Goal: Navigation & Orientation: Find specific page/section

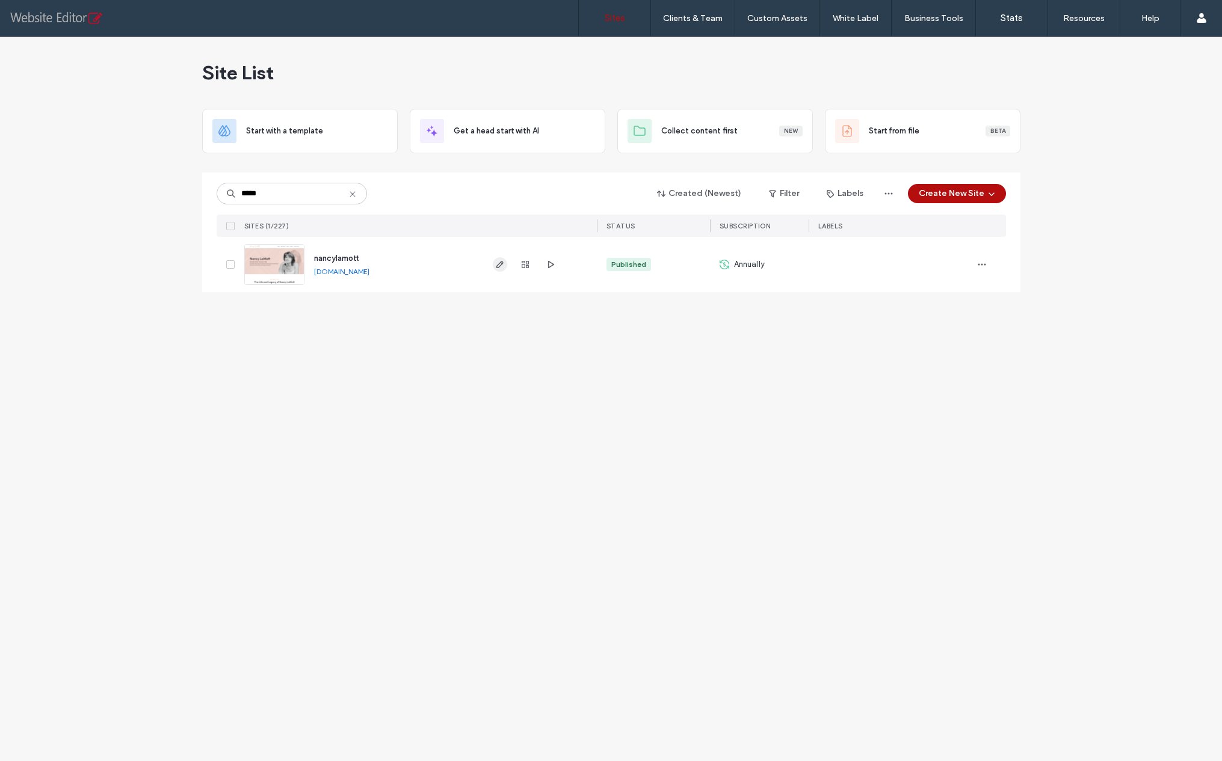
type input "*****"
click at [496, 266] on use "button" at bounding box center [499, 264] width 7 height 7
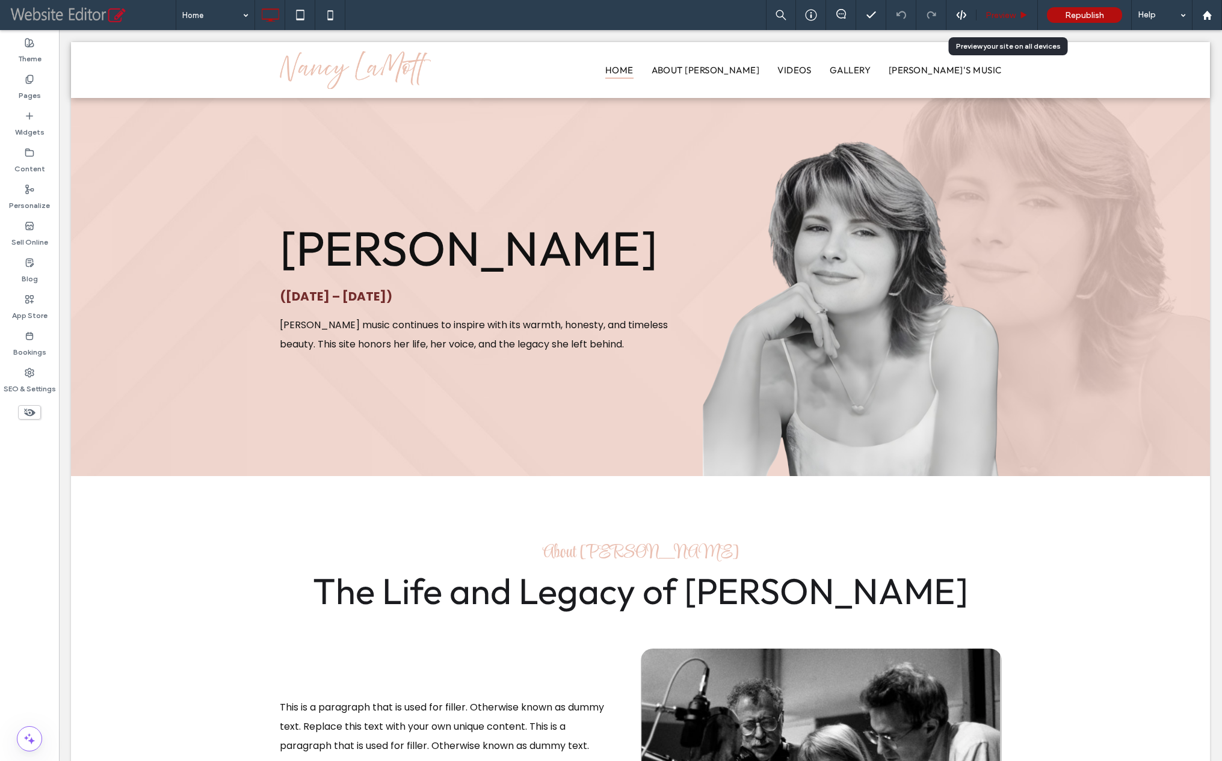
click at [992, 18] on span "Preview" at bounding box center [1000, 15] width 30 height 10
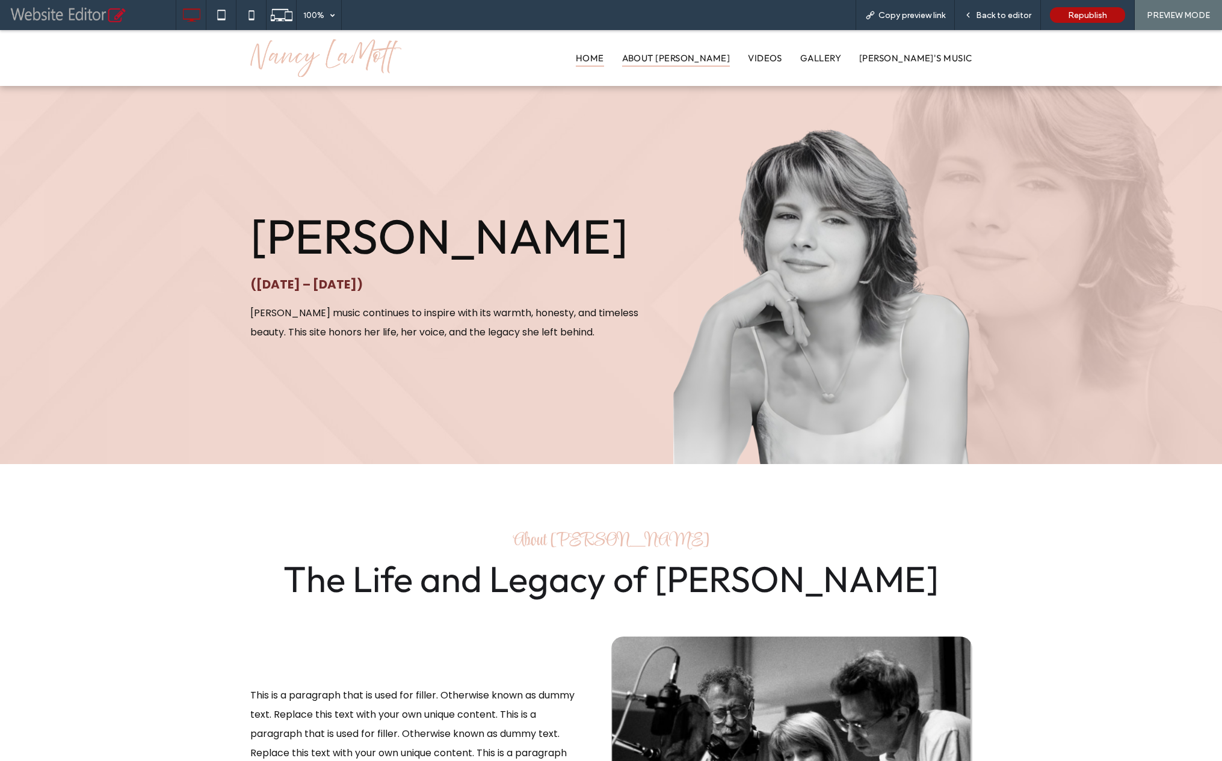
click at [730, 58] on span "About Nancy" at bounding box center [676, 57] width 108 height 17
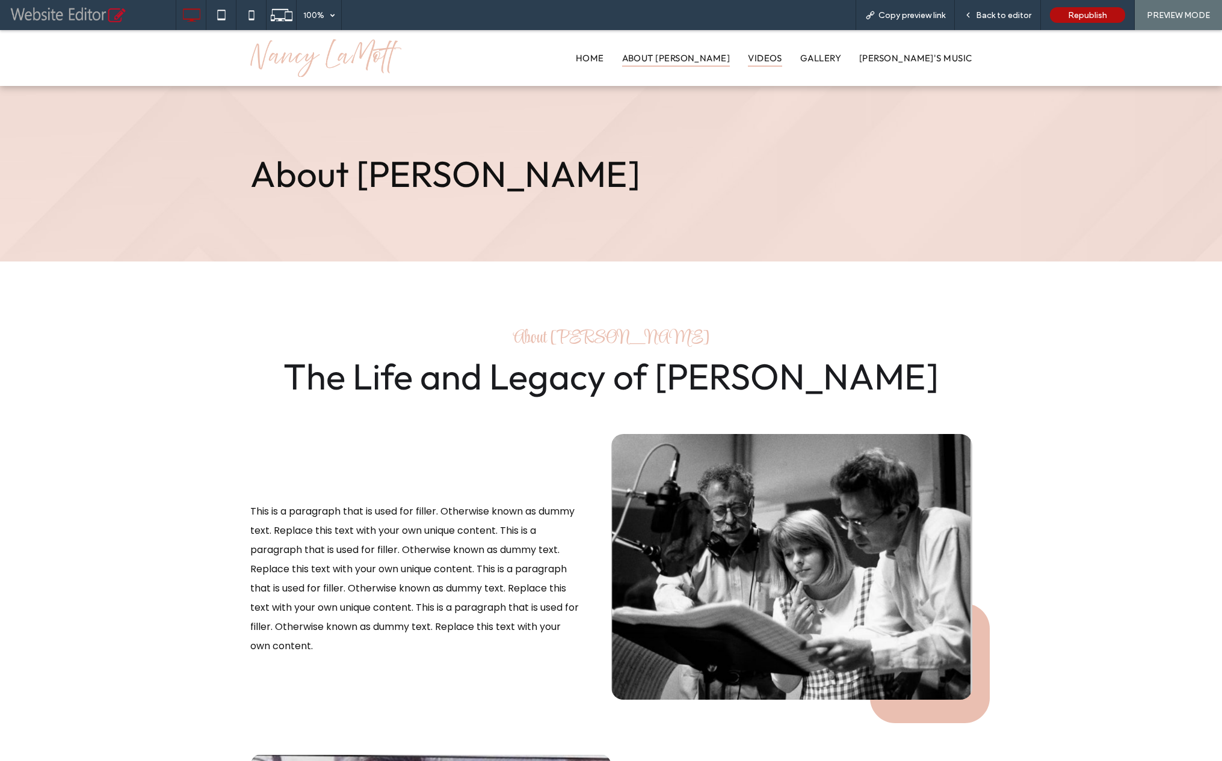
click at [782, 61] on span "Videos" at bounding box center [765, 57] width 34 height 17
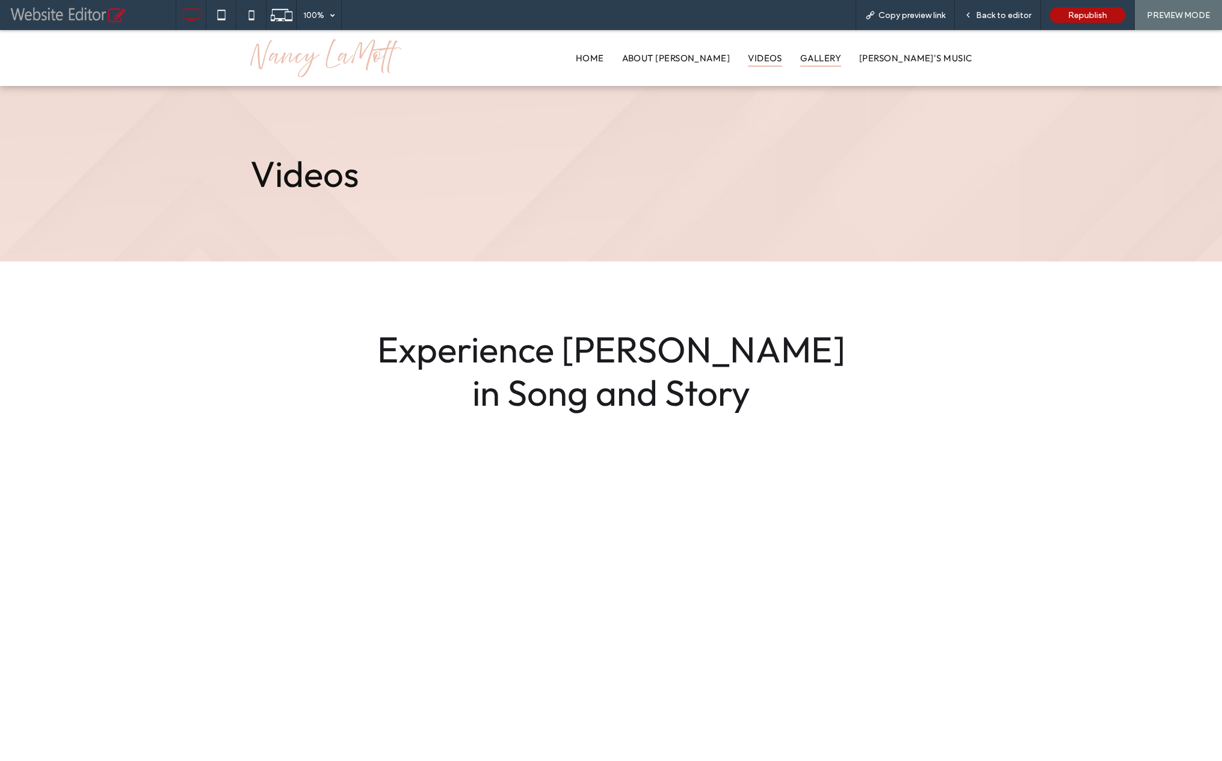
click at [841, 61] on span "Gallery" at bounding box center [820, 57] width 41 height 17
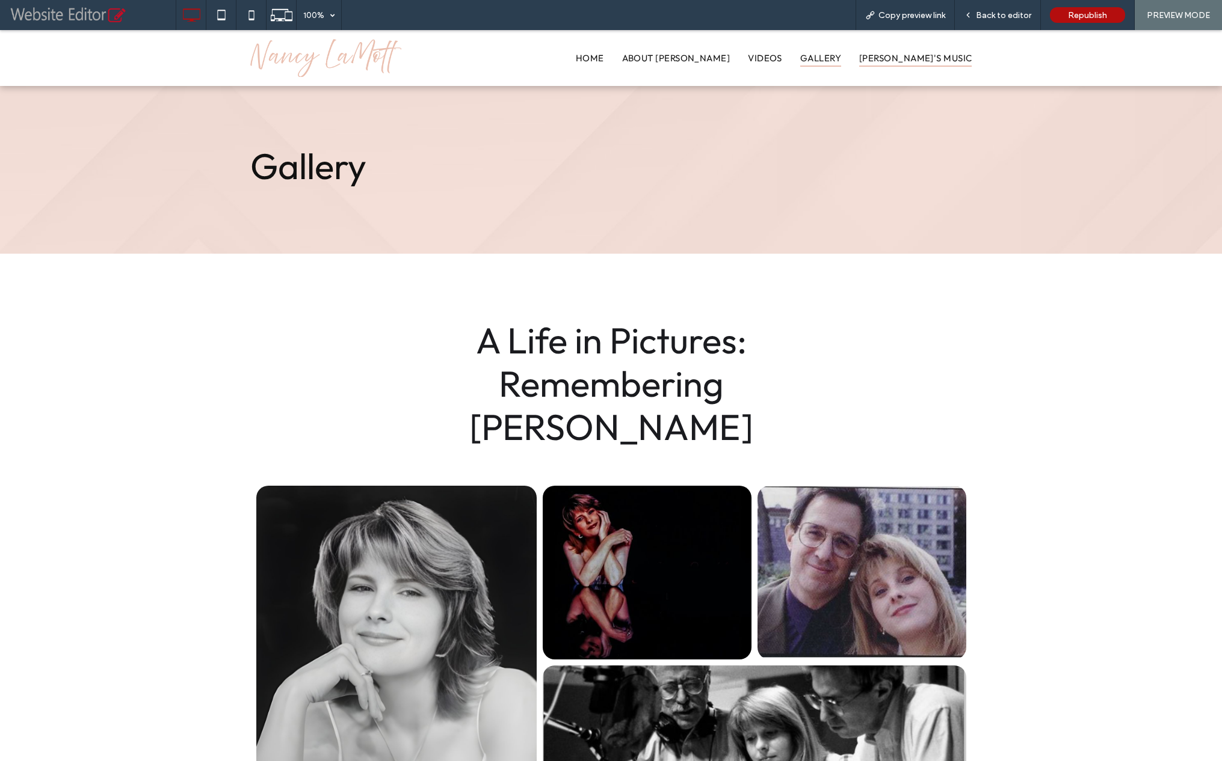
click at [938, 57] on span "Nancy's Music" at bounding box center [915, 57] width 112 height 17
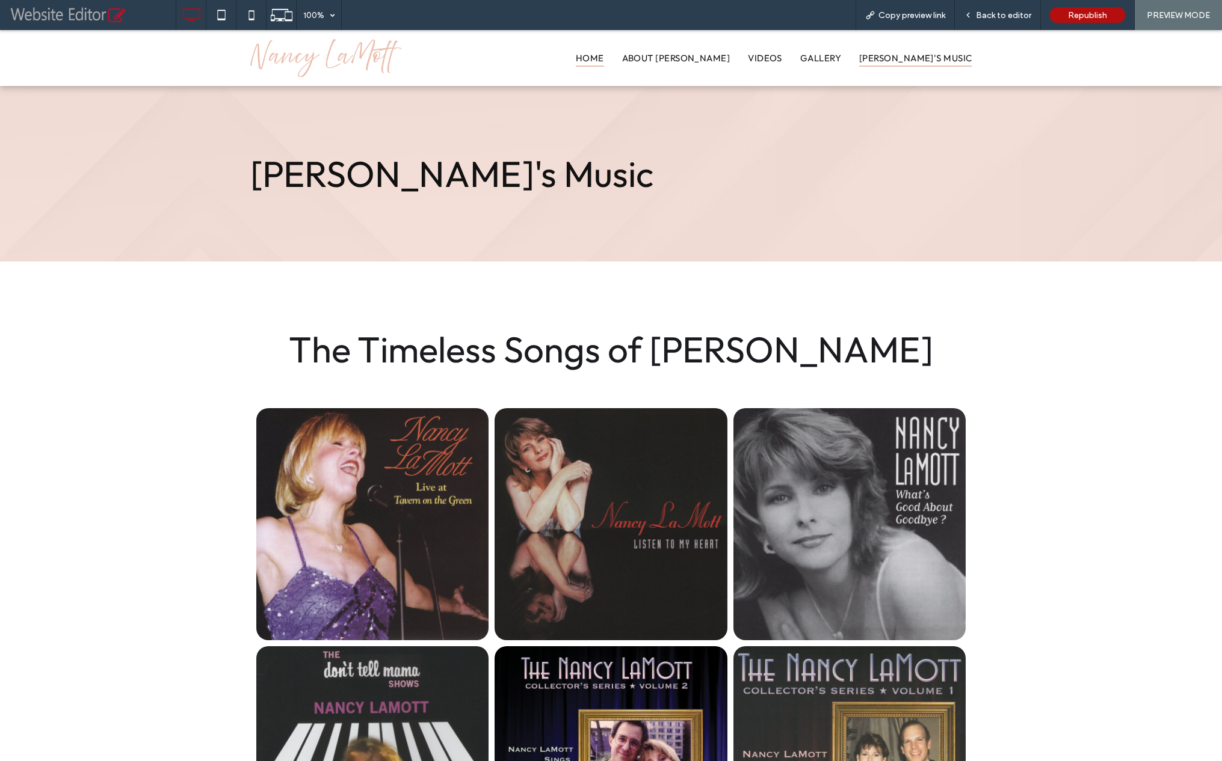
click at [604, 63] on span "Home" at bounding box center [590, 57] width 28 height 17
